Goal: Task Accomplishment & Management: Use online tool/utility

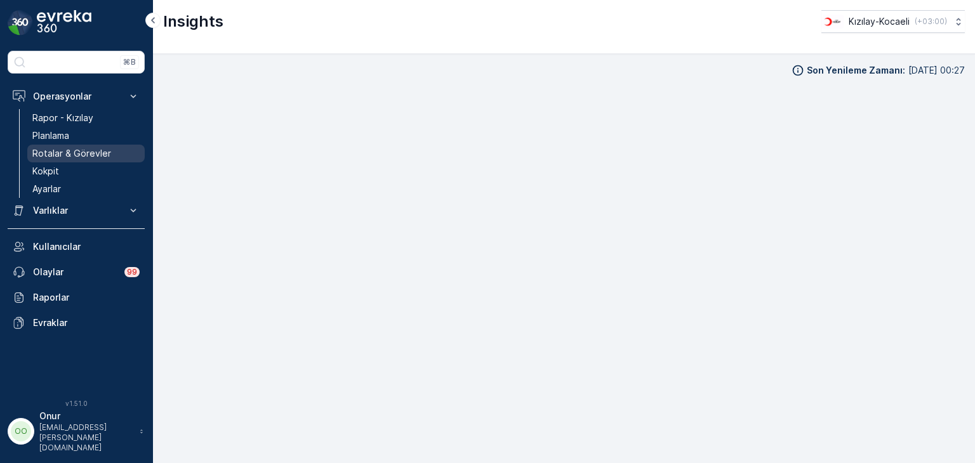
scroll to position [13, 0]
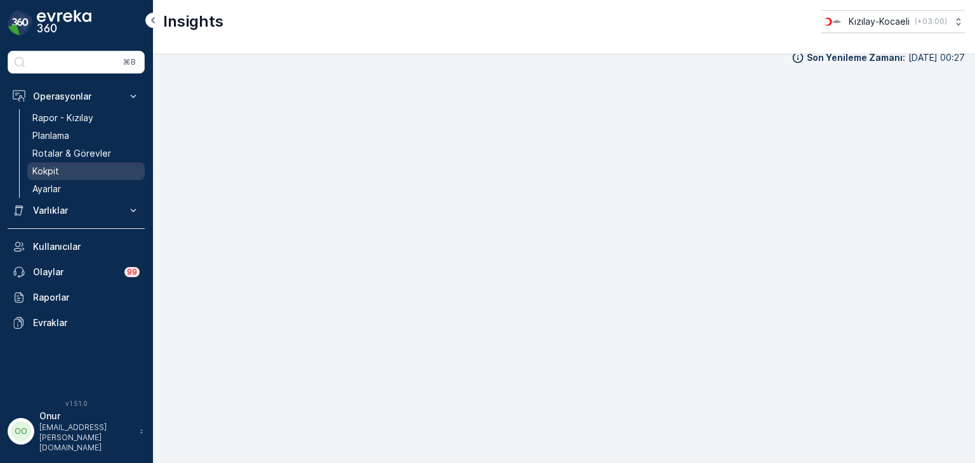
click at [51, 166] on p "Kokpit" at bounding box center [45, 171] width 27 height 13
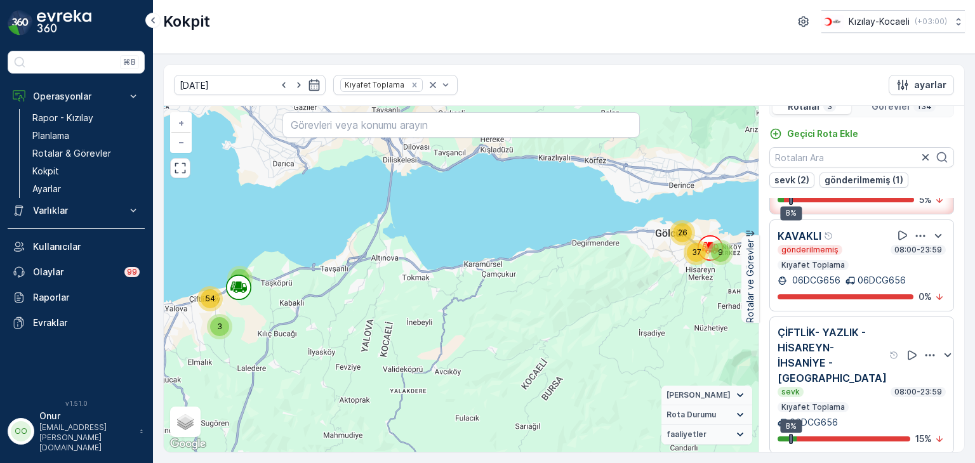
scroll to position [31, 0]
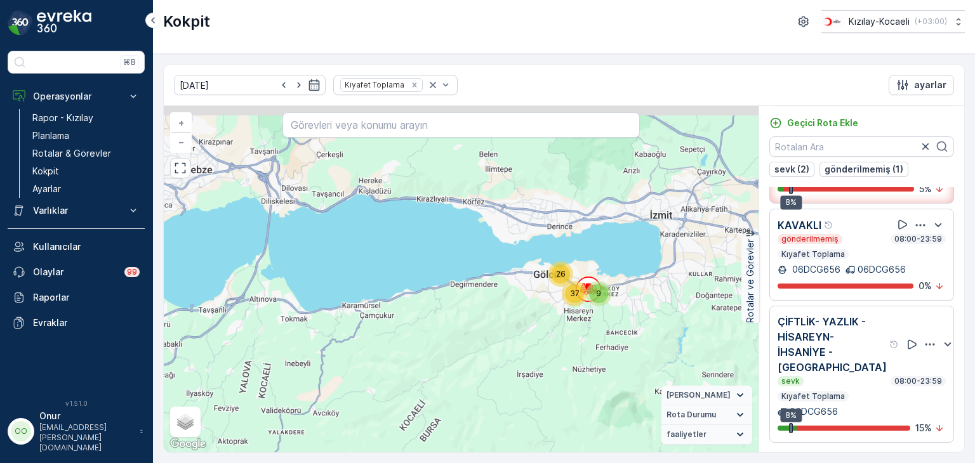
drag, startPoint x: 546, startPoint y: 324, endPoint x: 420, endPoint y: 369, distance: 134.3
click at [420, 369] on div "9 26 37 5 3 54 + − Uydu Yol haritası Arazi Karışık Leaflet Klavye kısayolları H…" at bounding box center [461, 279] width 594 height 346
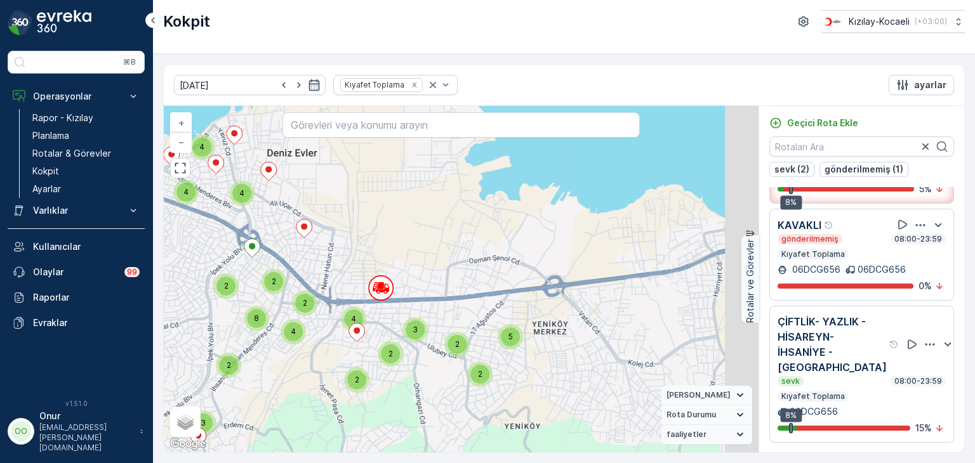
drag, startPoint x: 597, startPoint y: 374, endPoint x: 426, endPoint y: 351, distance: 172.2
click at [426, 351] on div "5 2 2 2 4 3 4 4 2 2 2 3 2 4 2 2 8 2 3 2 4 2 2 2 3 6 3 3 5 2 3 4 3 3 4 + − Uydu …" at bounding box center [461, 279] width 594 height 346
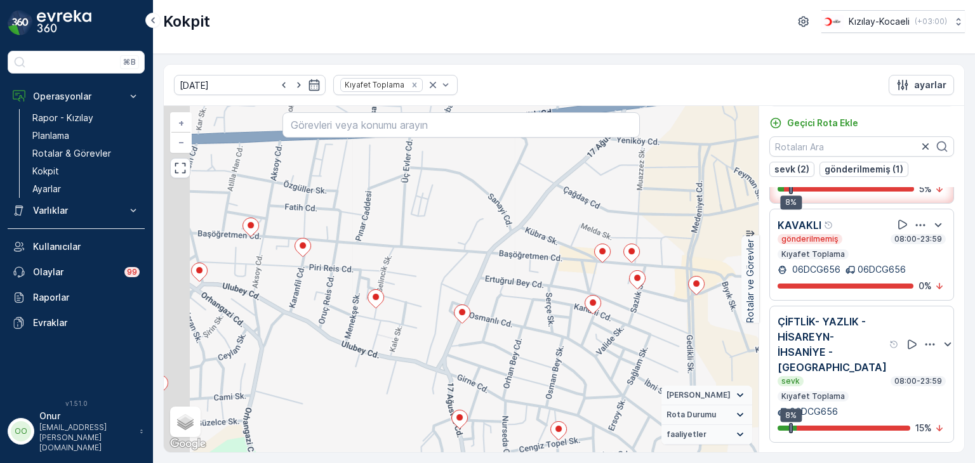
drag, startPoint x: 471, startPoint y: 336, endPoint x: 612, endPoint y: 340, distance: 140.9
click at [612, 340] on div "2 2 2 2 + − Uydu Yol haritası Arazi Karışık Leaflet Klavye kısayolları Harita V…" at bounding box center [461, 279] width 594 height 346
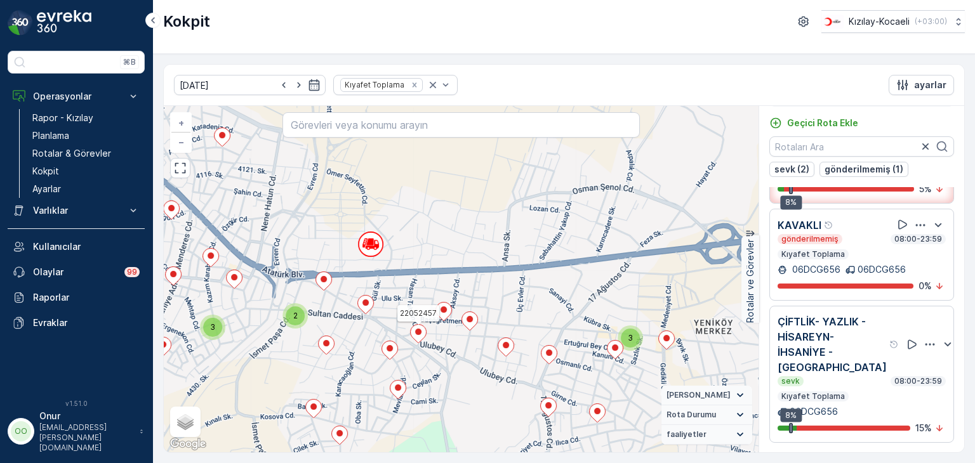
drag, startPoint x: 410, startPoint y: 332, endPoint x: 461, endPoint y: 272, distance: 78.4
click at [426, 325] on icon at bounding box center [418, 334] width 16 height 18
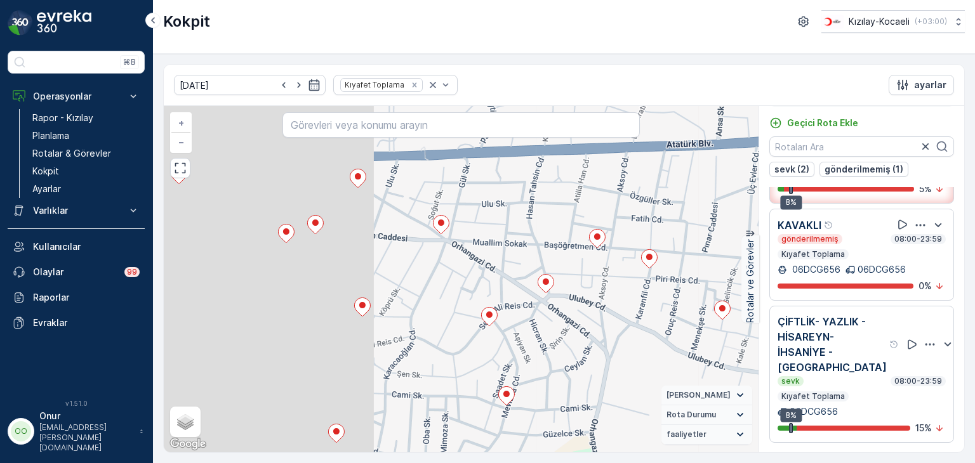
drag, startPoint x: 350, startPoint y: 292, endPoint x: 622, endPoint y: 315, distance: 273.1
click at [622, 315] on div "2 2 2 2 + − Uydu Yol haritası Arazi Karışık Leaflet Klavye kısayolları Harita V…" at bounding box center [461, 279] width 594 height 346
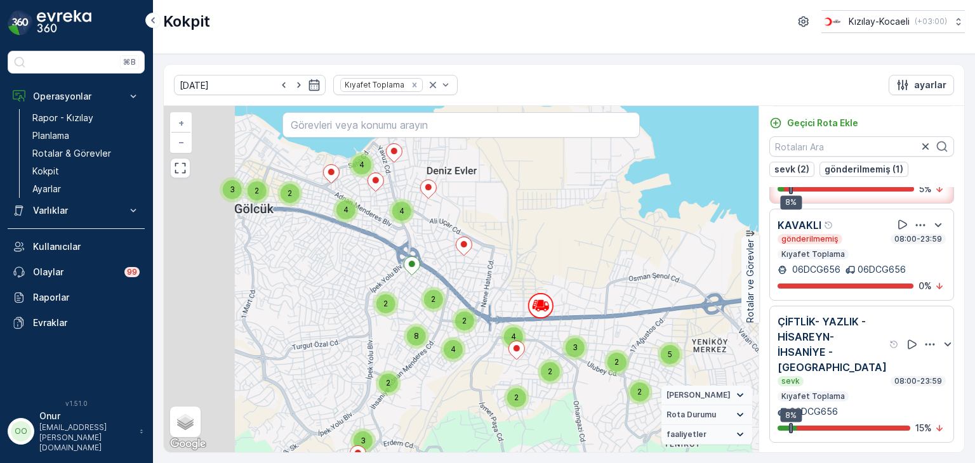
drag, startPoint x: 243, startPoint y: 279, endPoint x: 374, endPoint y: 320, distance: 137.2
click at [374, 320] on div "5 2 2 2 4 3 4 4 2 2 2 3 2 4 2 2 8 2 3 2 4 2 2 2 3 6 3 3 5 2 3 4 3 3 4 + − Uydu …" at bounding box center [461, 279] width 594 height 346
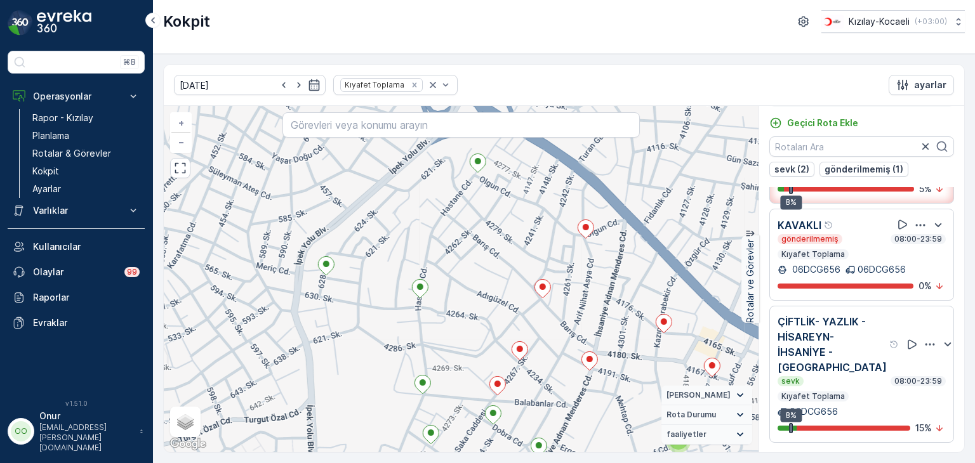
drag, startPoint x: 465, startPoint y: 303, endPoint x: 469, endPoint y: 255, distance: 47.8
click at [469, 255] on div "2 2 2 2 + − Uydu Yol haritası Arazi Karışık Leaflet Klavye kısayolları Harita V…" at bounding box center [461, 279] width 594 height 346
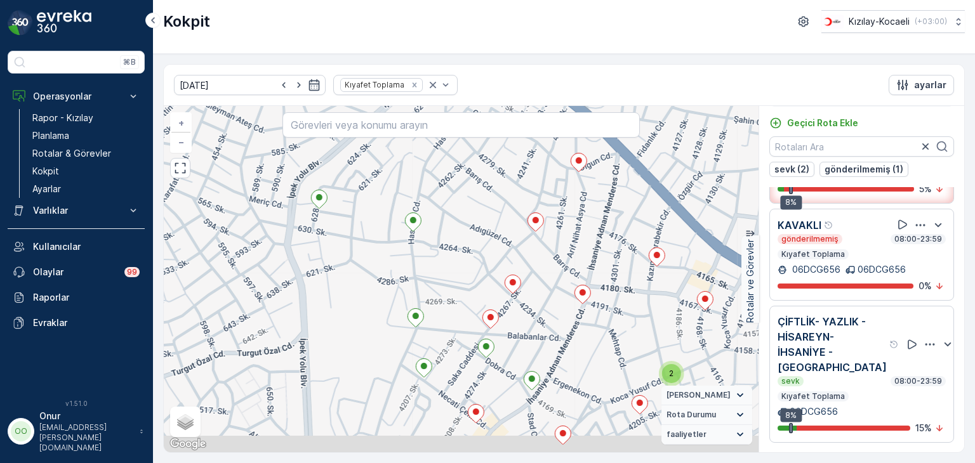
drag, startPoint x: 397, startPoint y: 358, endPoint x: 390, endPoint y: 286, distance: 72.1
click at [390, 286] on div "2 2 2 2 + − Uydu Yol haritası Arazi Karışık Leaflet Klavye kısayolları Harita V…" at bounding box center [461, 279] width 594 height 346
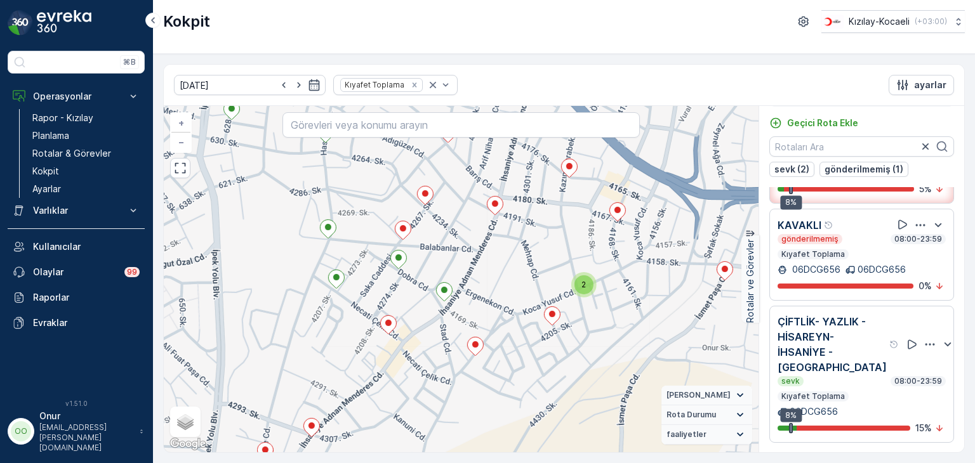
drag, startPoint x: 507, startPoint y: 379, endPoint x: 417, endPoint y: 292, distance: 125.2
click at [417, 292] on div "2 2 2 2 + − Uydu Yol haritası Arazi Karışık Leaflet Klavye kısayolları Harita V…" at bounding box center [461, 279] width 594 height 346
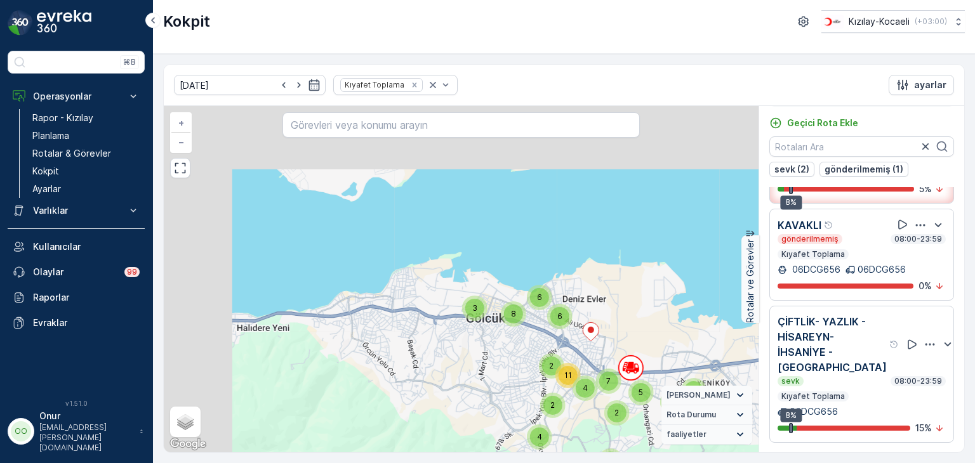
drag, startPoint x: 376, startPoint y: 285, endPoint x: 483, endPoint y: 355, distance: 127.9
click at [483, 355] on div "5 4 2 6 3 6 8 2 4 2 4 2 11 5 7 3 2 2 2 8 7 3 3 6 12 9 + − Uydu Yol haritası Ara…" at bounding box center [461, 279] width 594 height 346
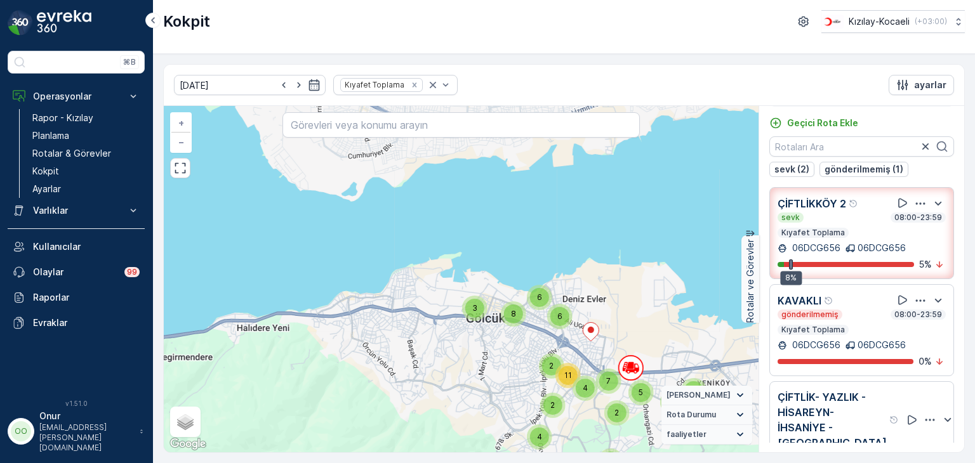
scroll to position [0, 0]
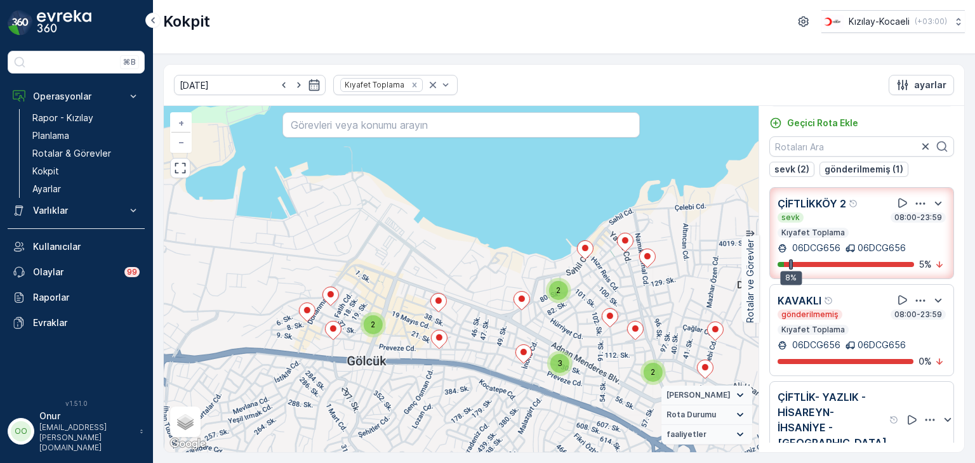
drag, startPoint x: 581, startPoint y: 310, endPoint x: 395, endPoint y: 302, distance: 186.1
click at [395, 302] on div "3 2 2 3 2 3 3 2 2 2 2 3 2 2 2 2 3 2 2 2 22052525 + − Uydu Yol haritası Arazi Ka…" at bounding box center [461, 279] width 594 height 346
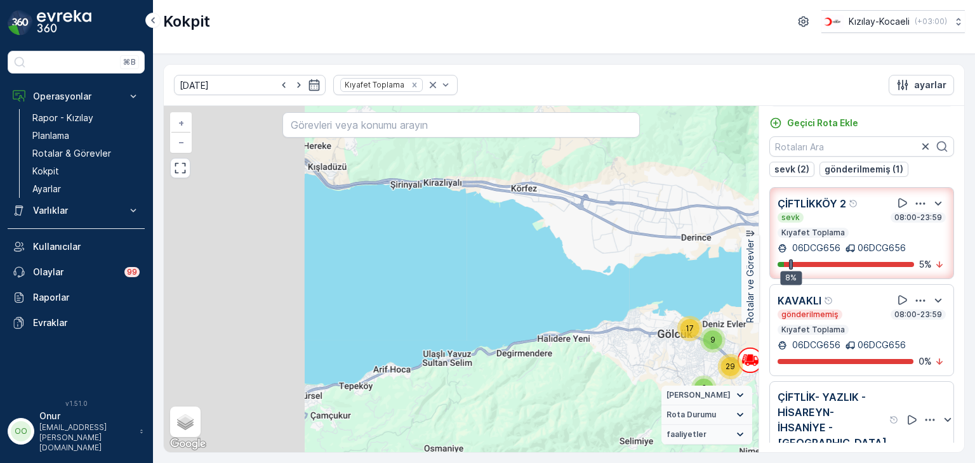
drag, startPoint x: 287, startPoint y: 340, endPoint x: 590, endPoint y: 348, distance: 303.4
click at [590, 348] on div "9 9 17 6 2 29 3 2 3 2 15 35 + − Uydu Yol haritası Arazi Karışık Leaflet Klavye …" at bounding box center [461, 279] width 594 height 346
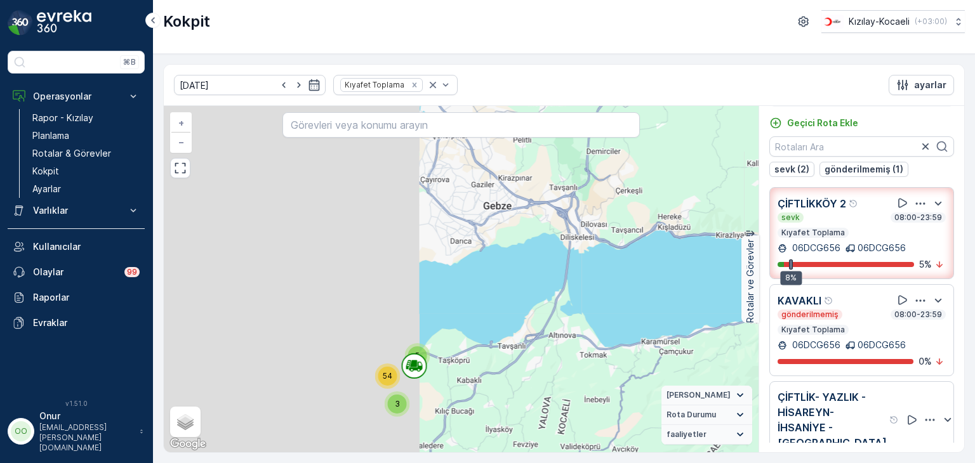
drag, startPoint x: 343, startPoint y: 364, endPoint x: 615, endPoint y: 332, distance: 274.0
click at [622, 331] on div "9 26 37 5 3 54 + − Uydu Yol haritası Arazi Karışık Leaflet Klavye kısayolları H…" at bounding box center [461, 279] width 594 height 346
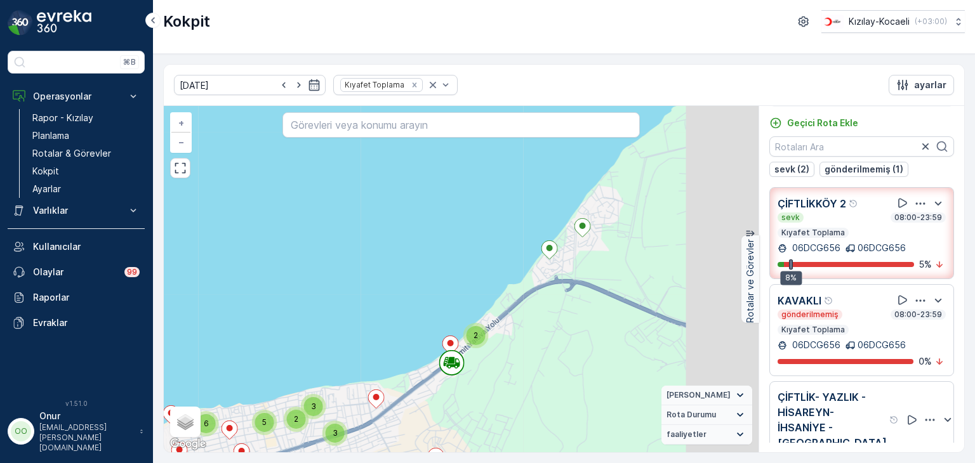
drag, startPoint x: 607, startPoint y: 365, endPoint x: 530, endPoint y: 343, distance: 79.3
click at [530, 343] on div "5 2 2 2 4 3 4 4 2 2 2 3 2 4 2 2 8 2 3 2 4 2 2 2 3 6 3 3 5 2 3 4 3 3 4 + − Uydu …" at bounding box center [461, 279] width 594 height 346
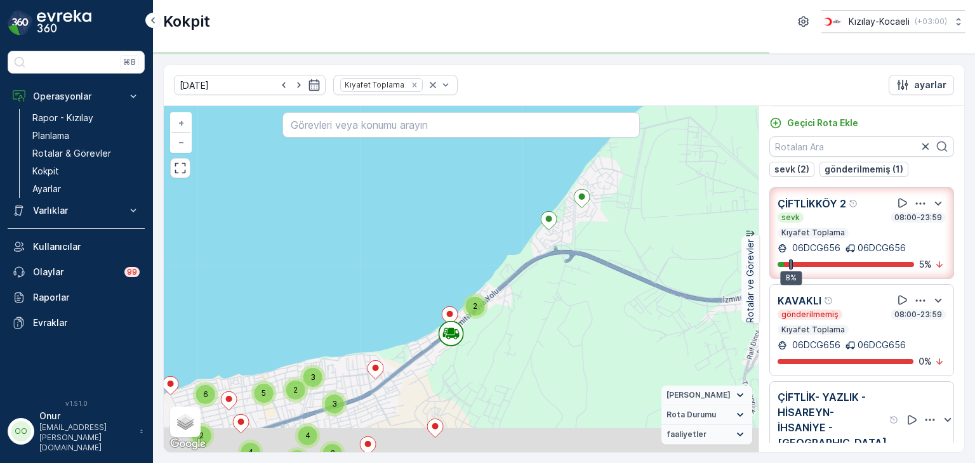
drag, startPoint x: 504, startPoint y: 385, endPoint x: 504, endPoint y: 297, distance: 88.2
click at [504, 297] on div "5 2 2 2 4 3 4 4 2 2 2 3 2 4 2 2 8 2 3 2 4 2 2 2 3 6 3 3 5 2 3 4 3 3 4 + − Uydu …" at bounding box center [461, 279] width 594 height 346
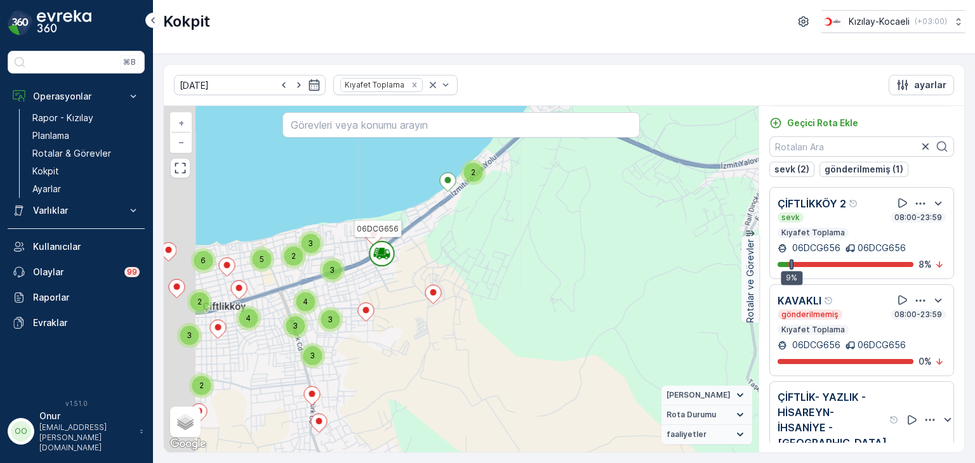
drag, startPoint x: 238, startPoint y: 248, endPoint x: 372, endPoint y: 252, distance: 134.6
click at [372, 252] on circle at bounding box center [381, 254] width 24 height 24
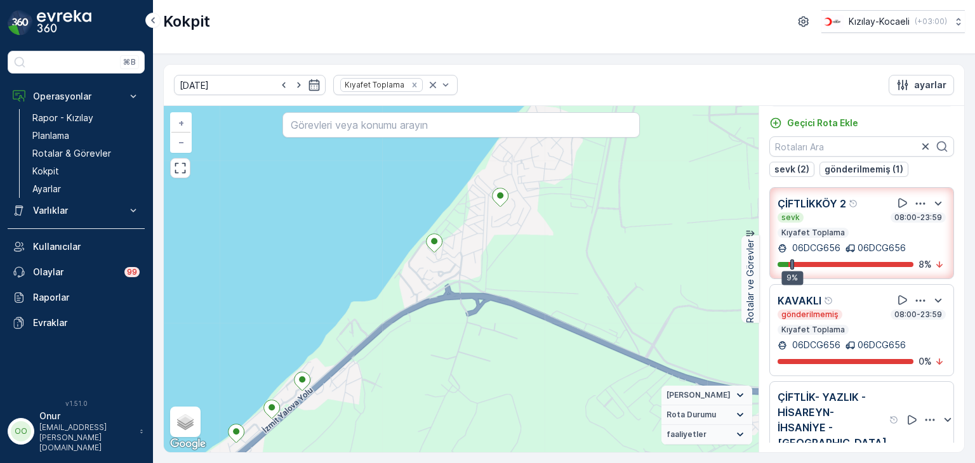
drag, startPoint x: 497, startPoint y: 232, endPoint x: 246, endPoint y: 484, distance: 356.2
click at [246, 463] on html "⌘B Operasyonlar Rapor - Kızılay Planlama Rotalar & Görevler Kokpit Ayarlar Varl…" at bounding box center [487, 231] width 975 height 463
click at [846, 145] on input "text" at bounding box center [861, 146] width 185 height 20
type input "574"
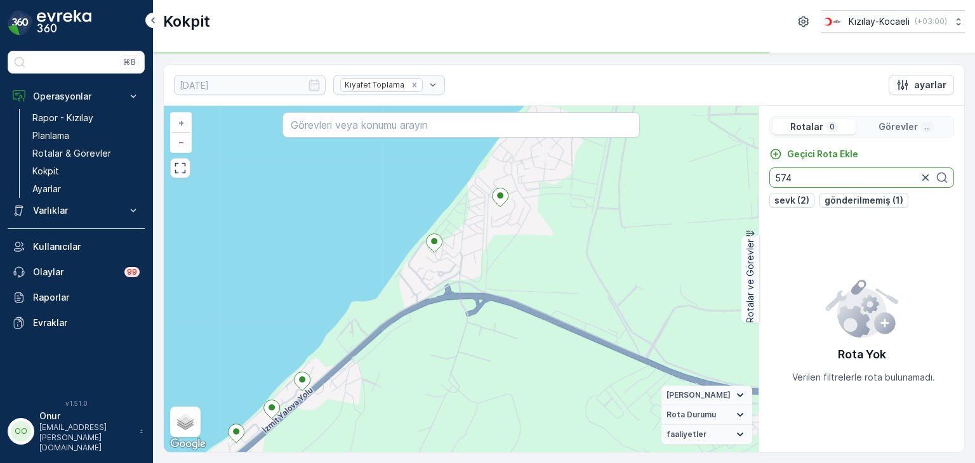
drag, startPoint x: 801, startPoint y: 178, endPoint x: 746, endPoint y: 176, distance: 54.6
click at [746, 176] on div "3 2 2 2 3 3 3 2 2 2 2 3 2 2 2 2 3 2 3 + − Uydu Yol haritası Arazi Karışık Leafl…" at bounding box center [564, 279] width 800 height 346
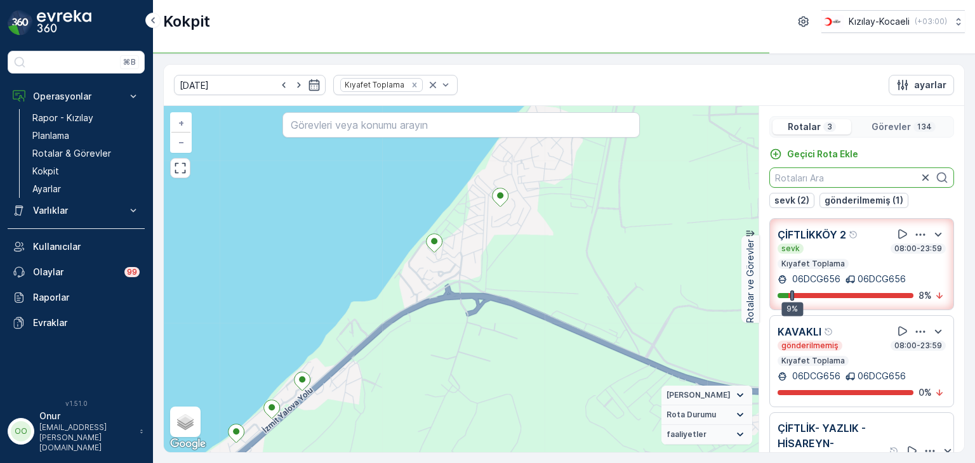
click at [889, 125] on p "Görevler" at bounding box center [890, 127] width 39 height 13
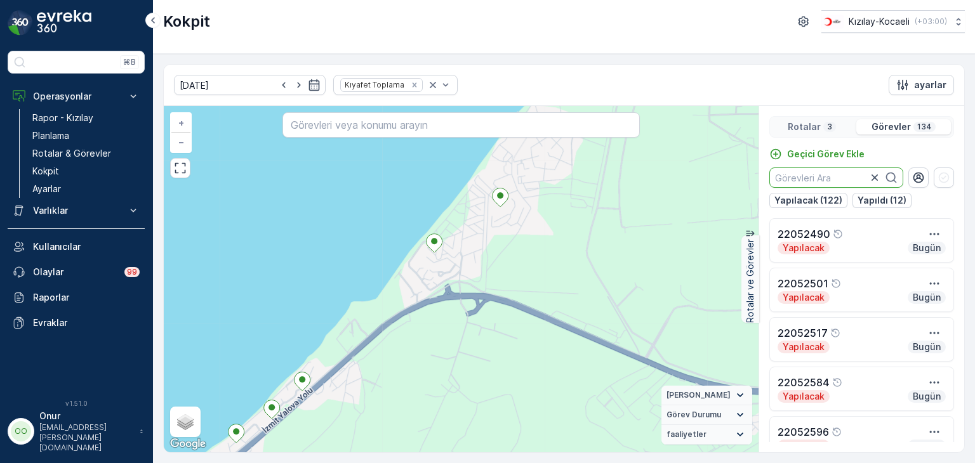
click at [810, 181] on input "text" at bounding box center [836, 177] width 134 height 20
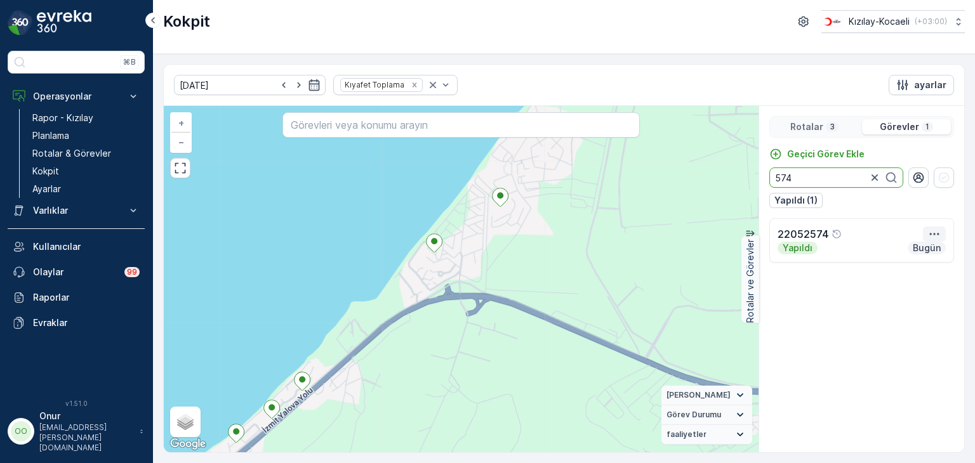
type input "574"
click at [930, 235] on icon "button" at bounding box center [934, 234] width 13 height 13
click at [916, 257] on span "Daha fazla ayrıntı görün" at bounding box center [907, 253] width 101 height 13
drag, startPoint x: 821, startPoint y: 181, endPoint x: 733, endPoint y: 173, distance: 88.6
click at [733, 173] on div "2 2 2 2 2 2 3 3 2 3 2 3 2 2 3 2 3 2 3 + − Uydu Yol haritası Arazi Karışık Leafl…" at bounding box center [564, 279] width 800 height 346
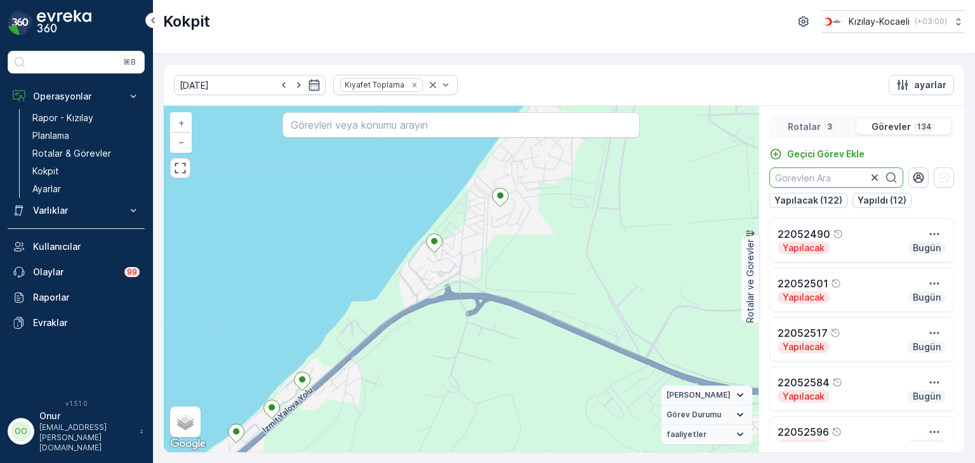
click at [826, 178] on input "text" at bounding box center [836, 177] width 134 height 20
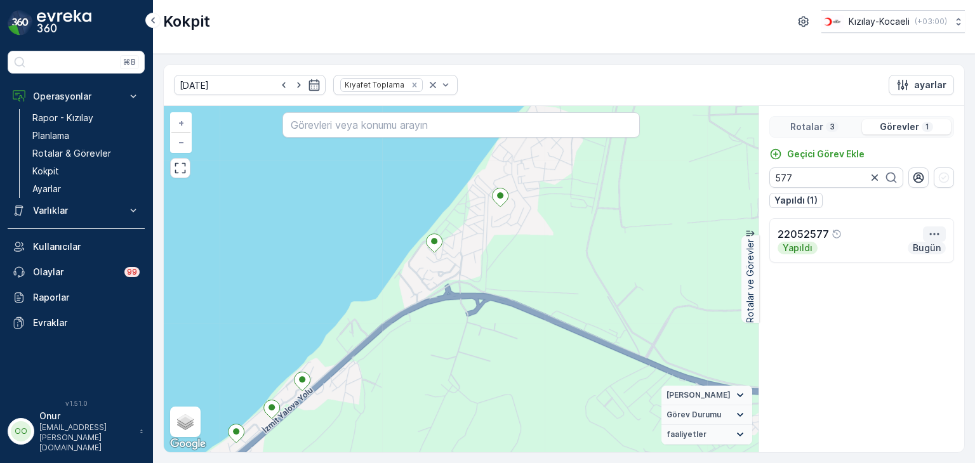
click at [941, 232] on button "button" at bounding box center [933, 233] width 23 height 15
click at [929, 249] on span "Daha fazla ayrıntı görün" at bounding box center [907, 253] width 101 height 13
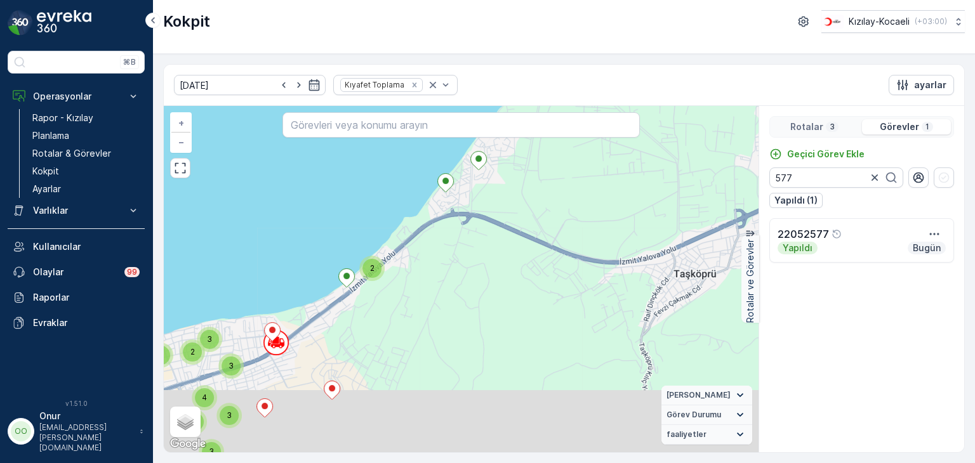
drag, startPoint x: 304, startPoint y: 315, endPoint x: 471, endPoint y: 206, distance: 199.7
click at [471, 206] on div "5 2 2 2 4 3 4 2 2 4 2 2 3 2 4 2 8 2 3 2 4 2 2 2 3 6 3 3 5 2 3 4 3 3 4 + − Uydu …" at bounding box center [461, 279] width 594 height 346
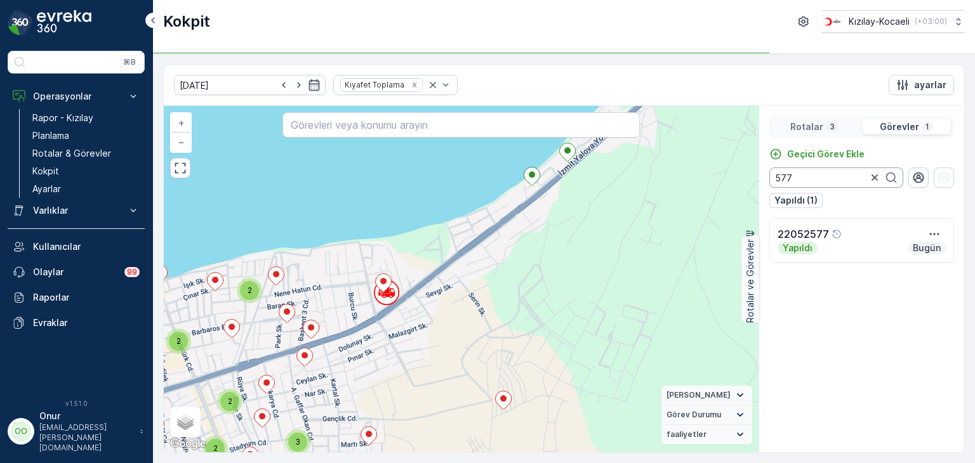
click at [806, 174] on input "577" at bounding box center [836, 177] width 134 height 20
drag, startPoint x: 797, startPoint y: 174, endPoint x: 745, endPoint y: 174, distance: 52.0
click at [745, 174] on div "3 2 2 2 3 3 3 2 2 2 2 3 2 2 2 2 3 2 3 + − Uydu Yol haritası Arazi Karışık Leafl…" at bounding box center [564, 279] width 800 height 346
type input "589"
click at [934, 237] on icon "button" at bounding box center [934, 234] width 13 height 13
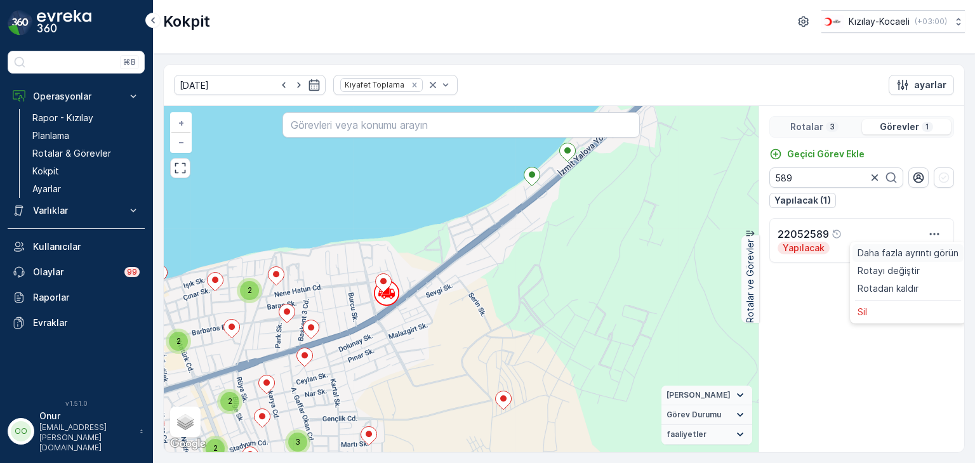
click at [922, 252] on span "Daha fazla ayrıntı görün" at bounding box center [907, 253] width 101 height 13
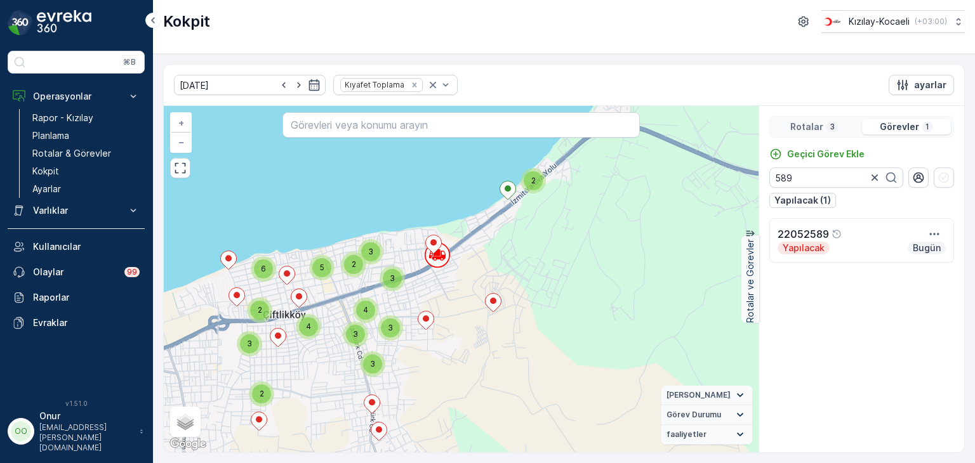
drag, startPoint x: 355, startPoint y: 315, endPoint x: 491, endPoint y: 265, distance: 144.5
click at [491, 265] on div "5 2 2 2 4 3 4 2 2 4 2 2 3 2 4 2 8 2 3 2 4 2 2 2 3 6 3 3 5 2 3 4 3 3 4 + − Uydu …" at bounding box center [461, 279] width 594 height 346
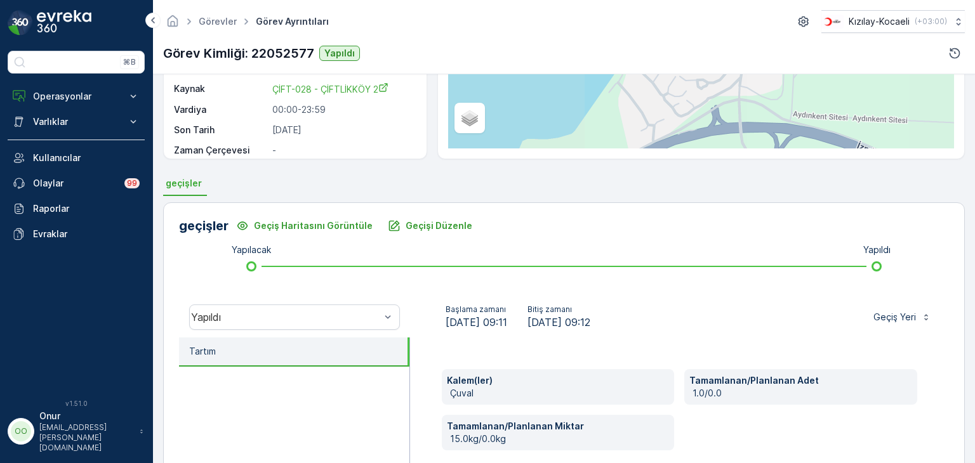
scroll to position [190, 0]
